Goal: Task Accomplishment & Management: Use online tool/utility

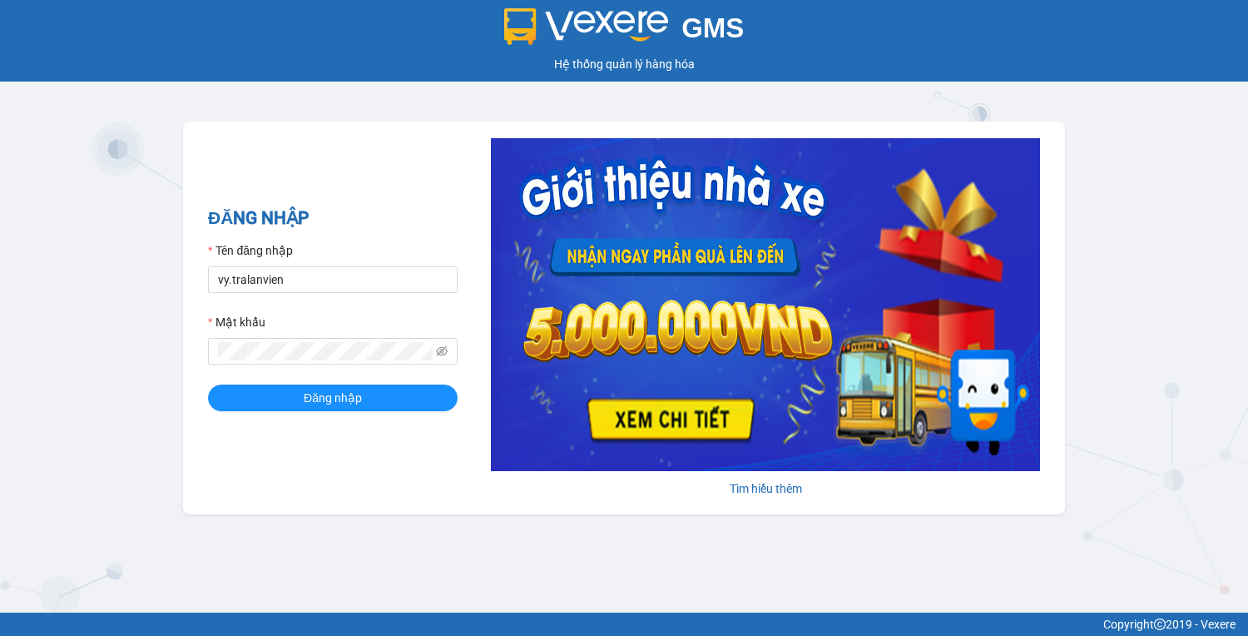
click at [295, 293] on form "Tên đăng nhập vy.tralanvien Mật khẩu Đăng nhập" at bounding box center [333, 326] width 250 height 170
click at [291, 287] on input "vy.tralanvien" at bounding box center [333, 279] width 250 height 27
type input "tu.tralanvien"
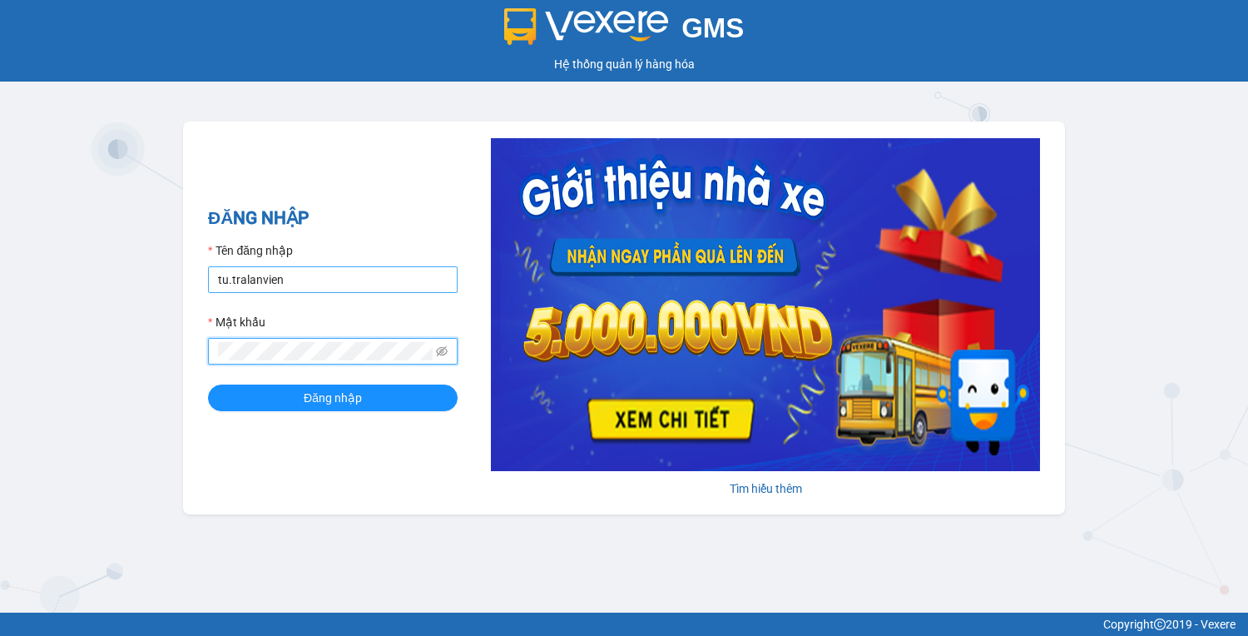
click at [208, 385] on button "Đăng nhập" at bounding box center [333, 398] width 250 height 27
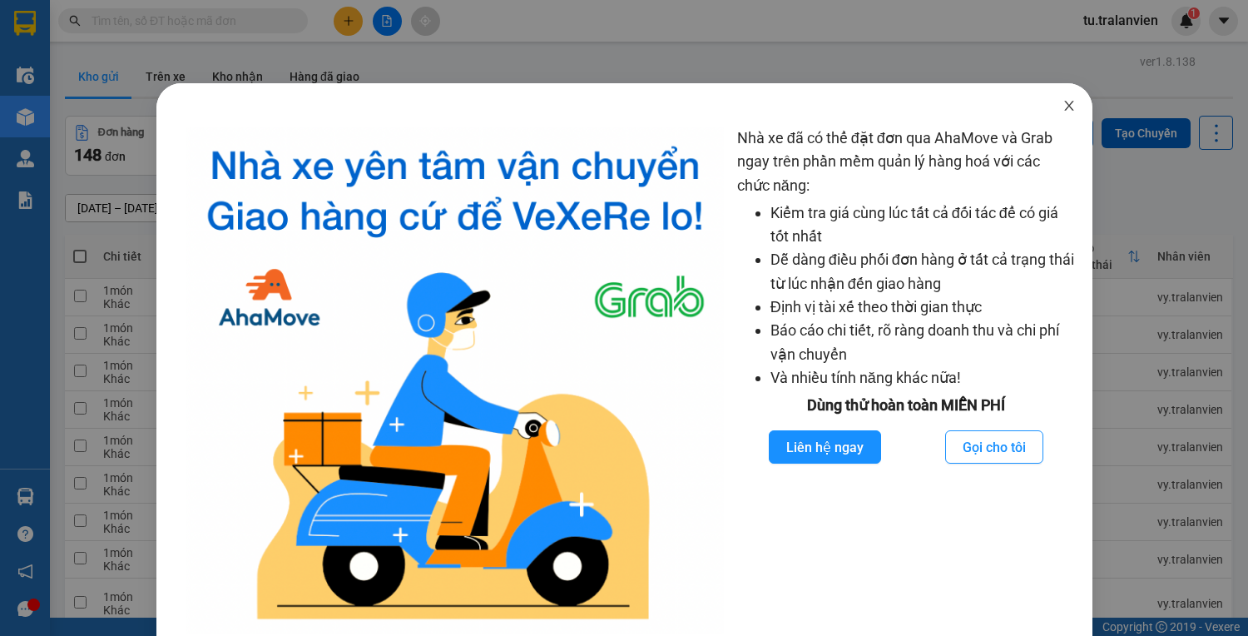
drag, startPoint x: 1061, startPoint y: 112, endPoint x: 613, endPoint y: 138, distance: 449.3
click at [1063, 112] on icon "close" at bounding box center [1069, 105] width 13 height 13
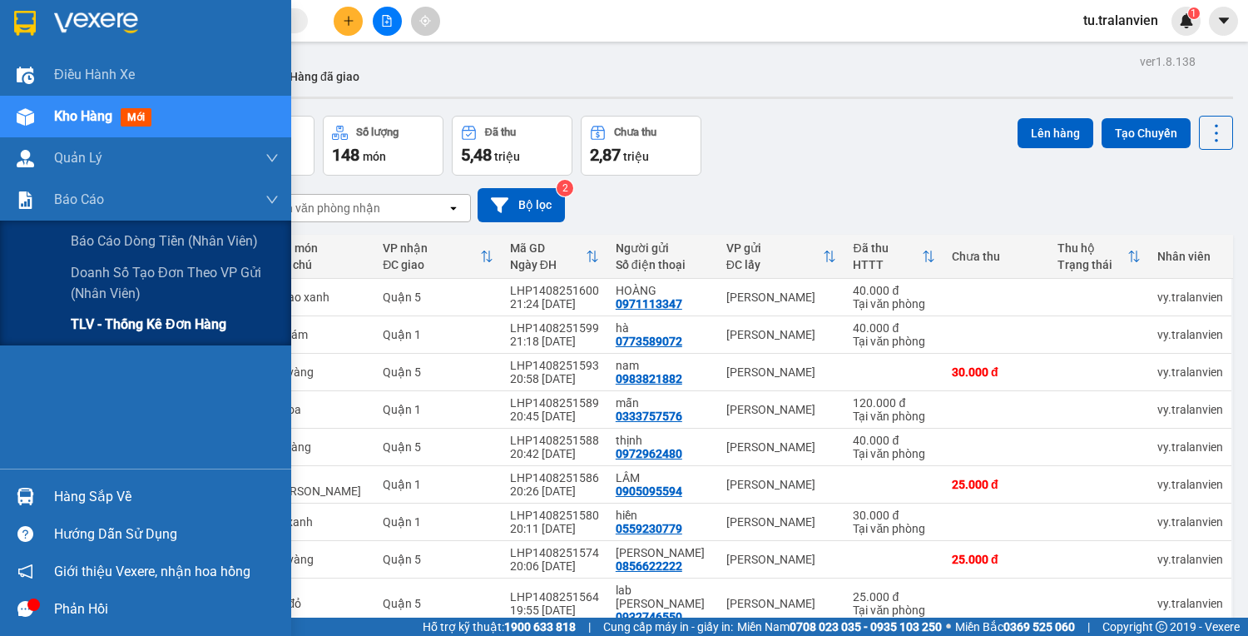
click at [102, 323] on span "TLV - Thống kê đơn hàng" at bounding box center [149, 324] width 156 height 21
